Goal: Task Accomplishment & Management: Use online tool/utility

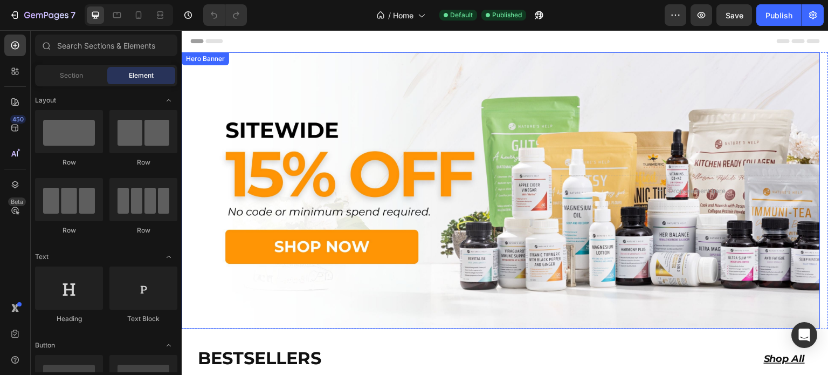
click at [337, 134] on div "Background Image" at bounding box center [501, 190] width 639 height 277
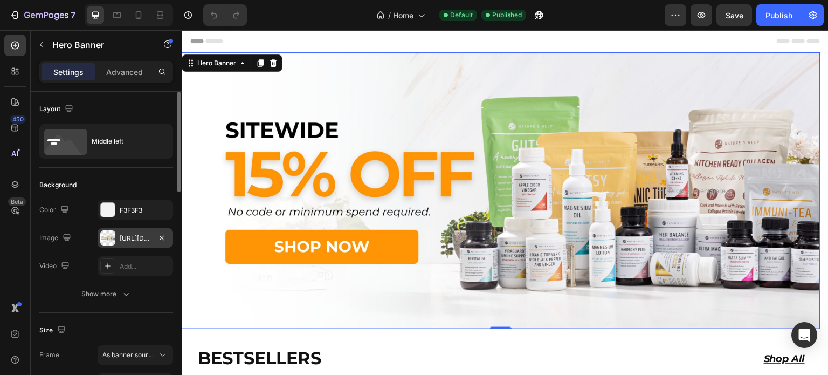
click at [127, 237] on div "[URL][DOMAIN_NAME]" at bounding box center [135, 238] width 31 height 10
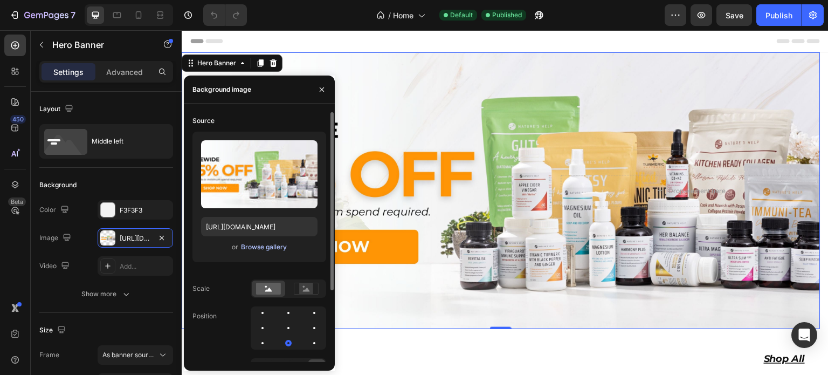
click at [242, 244] on div "Browse gallery" at bounding box center [264, 247] width 46 height 10
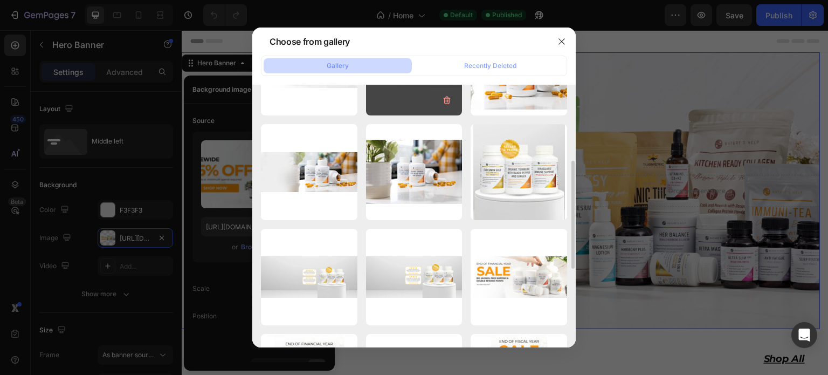
scroll to position [181, 0]
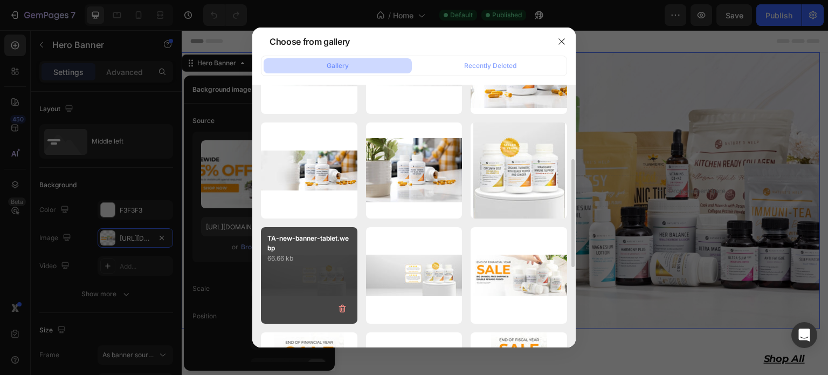
click at [330, 280] on div "TA-new-banner-tablet.webp 66.66 kb" at bounding box center [309, 275] width 97 height 97
type input "[URL][DOMAIN_NAME]"
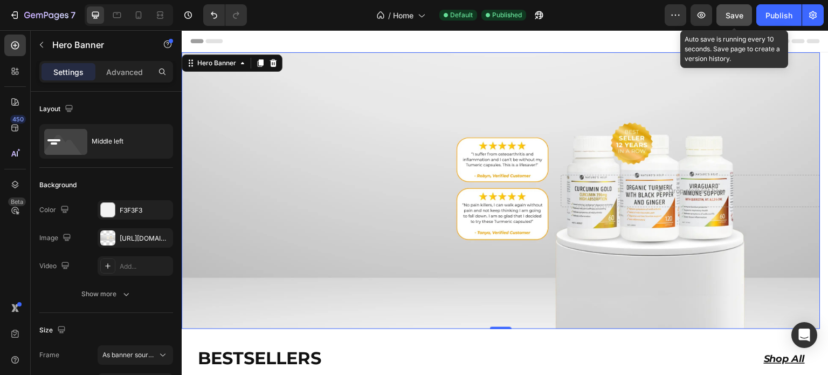
click at [741, 13] on span "Save" at bounding box center [735, 15] width 18 height 9
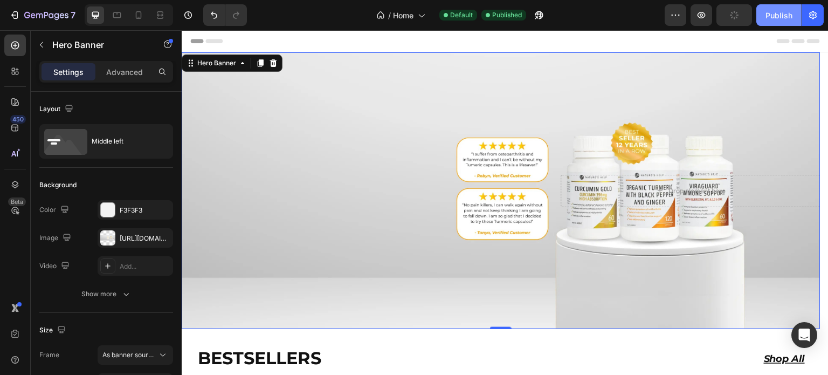
click at [768, 19] on div "Publish" at bounding box center [779, 15] width 27 height 11
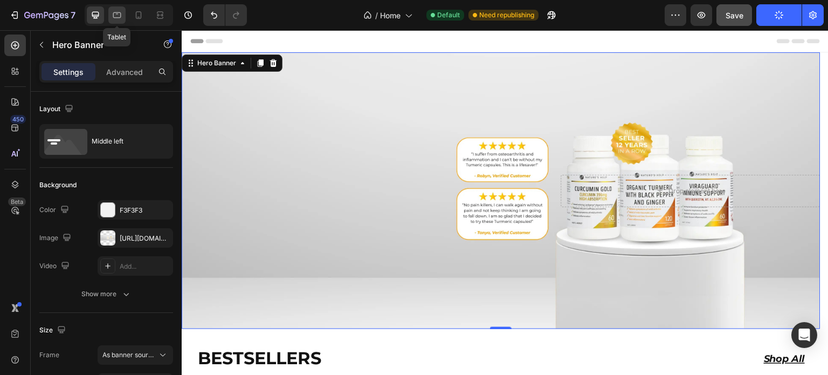
click at [112, 15] on icon at bounding box center [117, 15] width 11 height 11
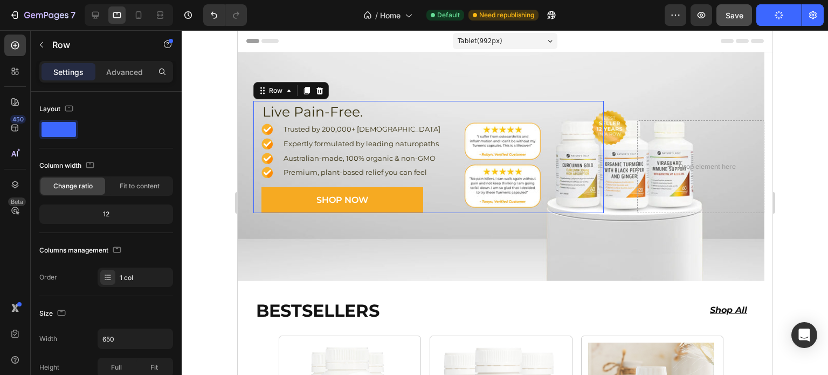
click at [255, 102] on div "Live Pain-Free. Heading Move with Confidence. Text Block Xnip2025-05-13_02-12-3…" at bounding box center [428, 157] width 350 height 112
click at [127, 78] on div "Advanced" at bounding box center [125, 71] width 54 height 17
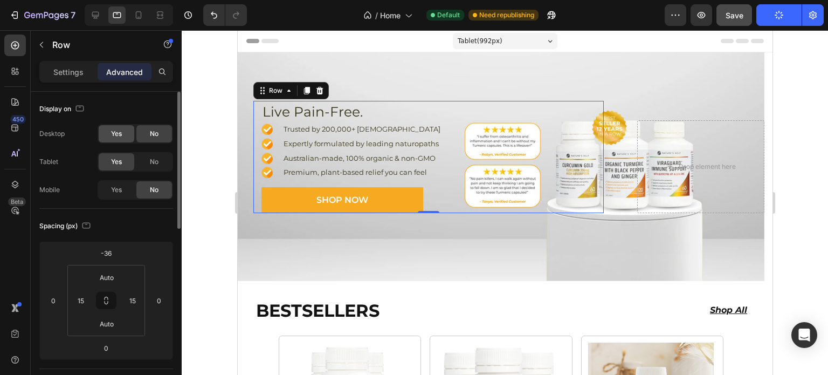
click at [112, 142] on div "Yes" at bounding box center [117, 133] width 36 height 17
click at [113, 188] on span "Yes" at bounding box center [116, 190] width 11 height 10
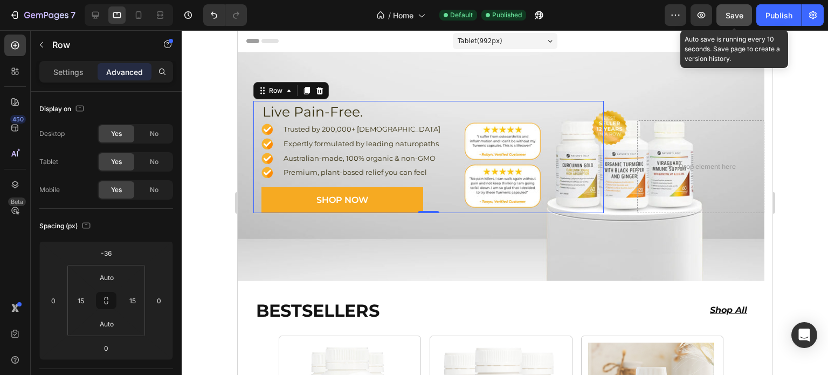
click at [733, 16] on span "Save" at bounding box center [735, 15] width 18 height 9
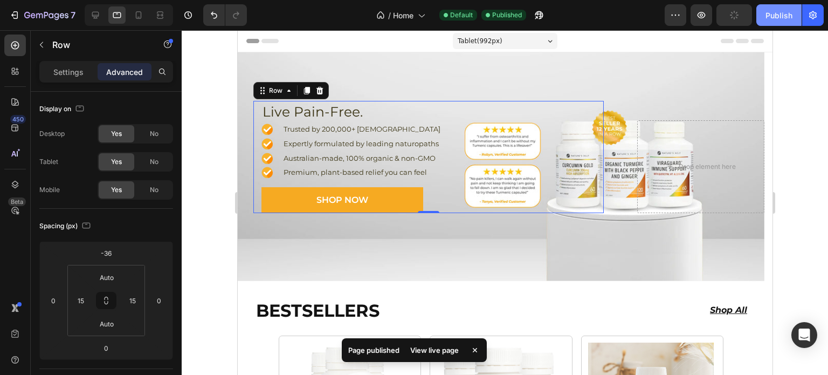
click at [787, 12] on div "Publish" at bounding box center [779, 15] width 27 height 11
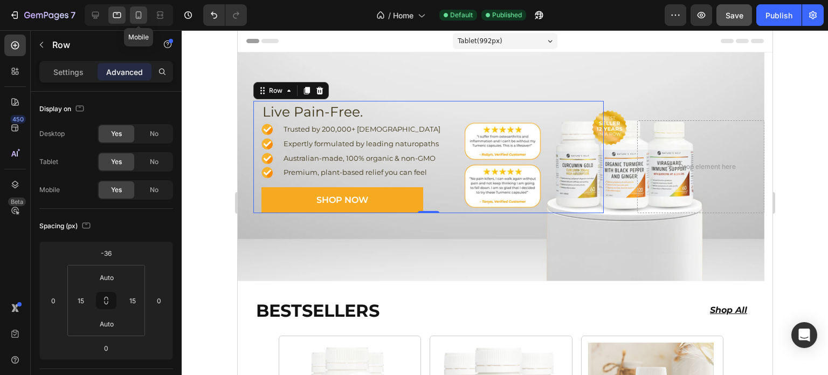
click at [140, 15] on icon at bounding box center [139, 15] width 6 height 8
type input "0"
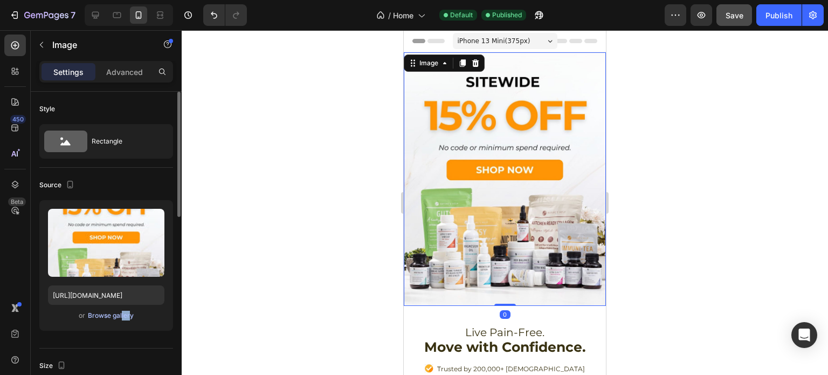
drag, startPoint x: 120, startPoint y: 323, endPoint x: 127, endPoint y: 317, distance: 9.1
click at [127, 317] on div "Upload Image [URL][DOMAIN_NAME] or Browse gallery" at bounding box center [106, 265] width 134 height 130
click at [127, 317] on div "Browse gallery" at bounding box center [111, 316] width 46 height 10
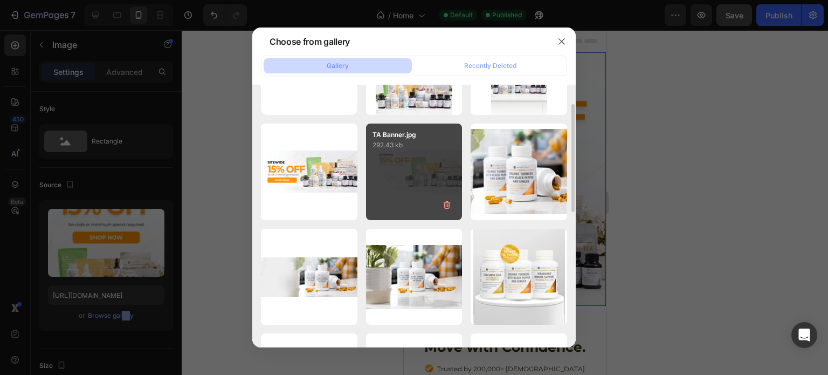
scroll to position [75, 0]
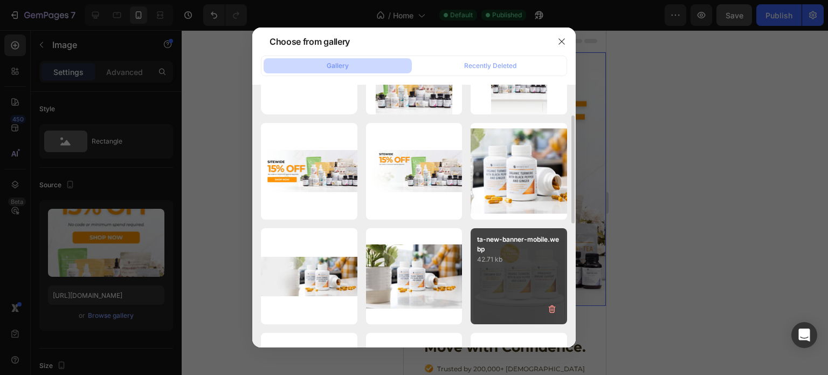
click at [487, 263] on p "42.71 kb" at bounding box center [519, 259] width 84 height 11
type input "[URL][DOMAIN_NAME]"
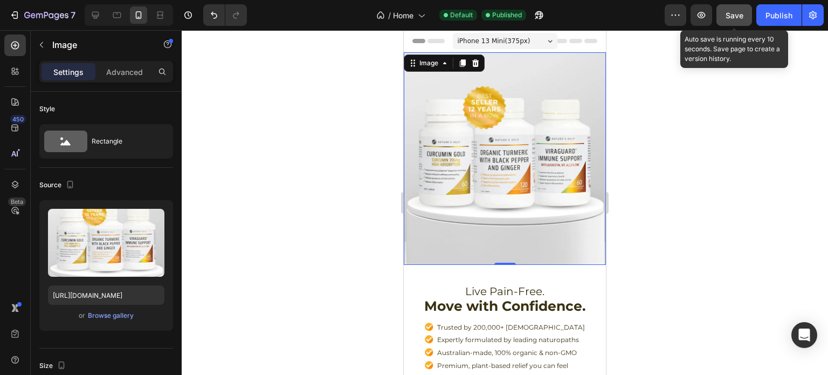
click at [738, 12] on span "Save" at bounding box center [735, 15] width 18 height 9
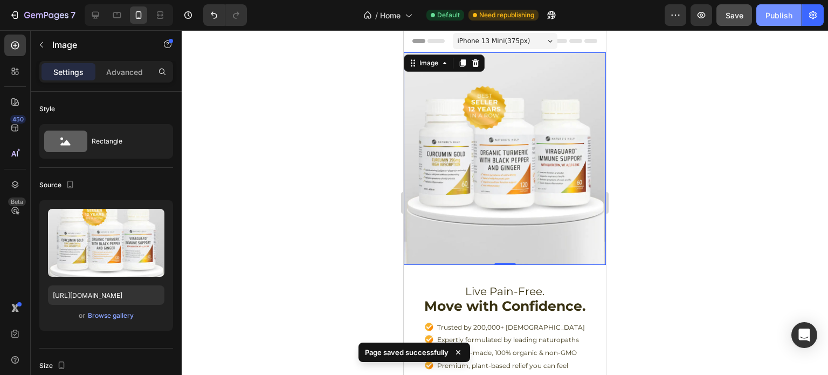
click at [769, 20] on div "Publish" at bounding box center [779, 15] width 27 height 11
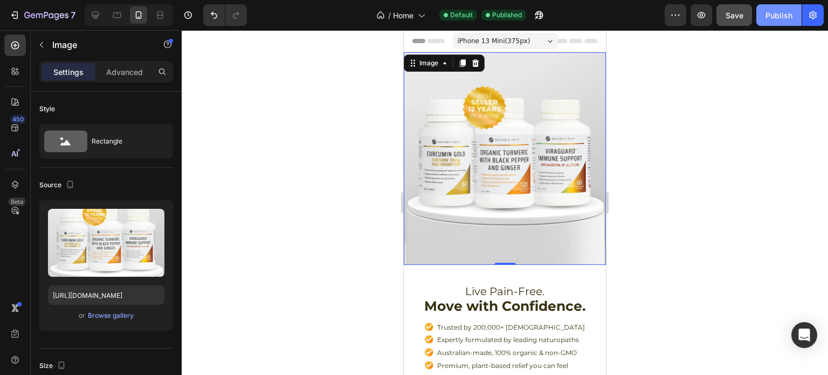
click at [759, 16] on button "Publish" at bounding box center [778, 15] width 45 height 22
